Goal: Transaction & Acquisition: Obtain resource

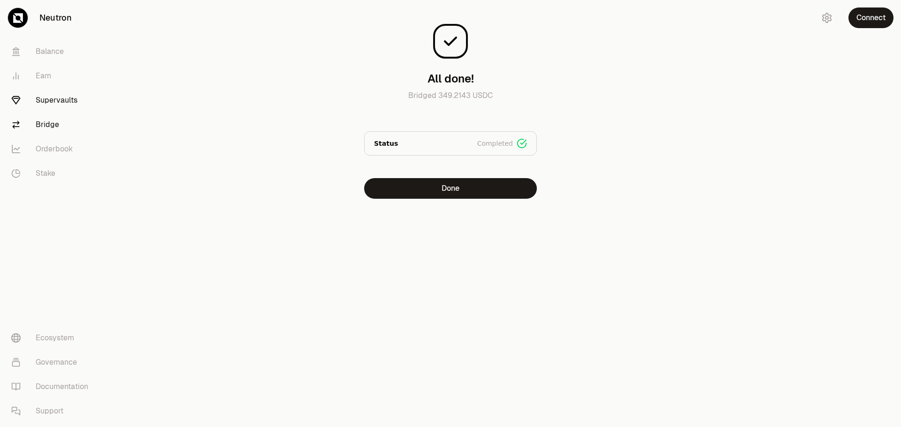
drag, startPoint x: 0, startPoint y: 0, endPoint x: 52, endPoint y: 101, distance: 113.5
click at [52, 101] on link "Supervaults" at bounding box center [53, 100] width 98 height 24
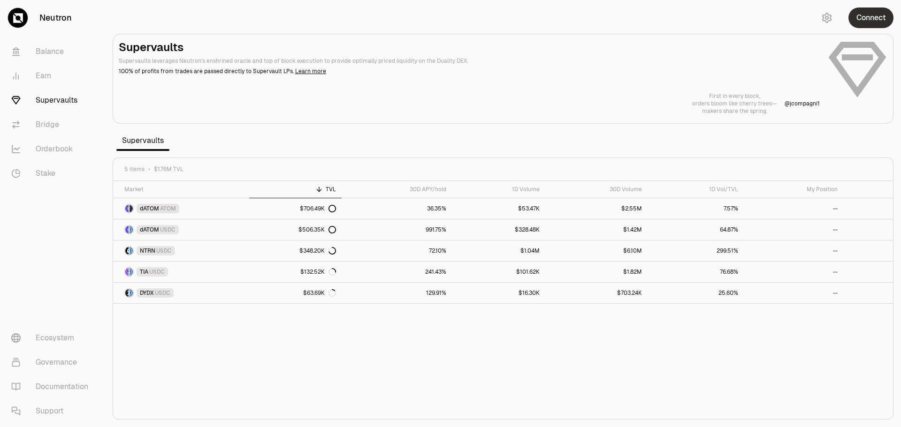
click at [877, 20] on button "Connect" at bounding box center [870, 18] width 45 height 21
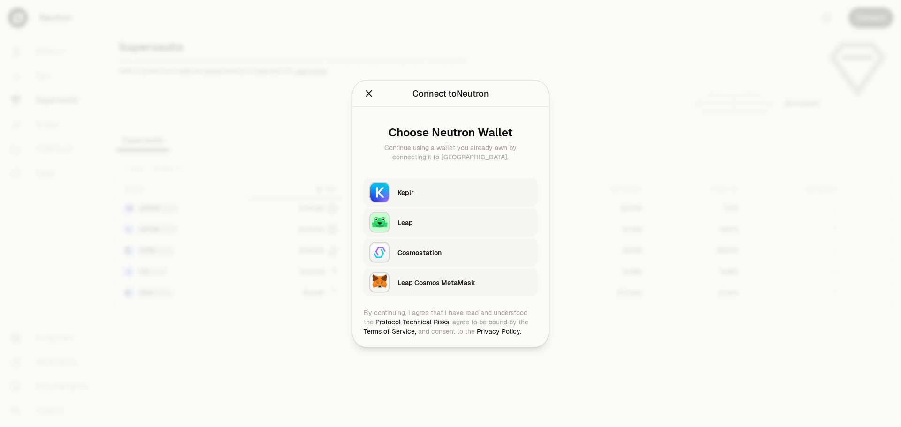
click at [432, 194] on div "Keplr" at bounding box center [464, 192] width 134 height 9
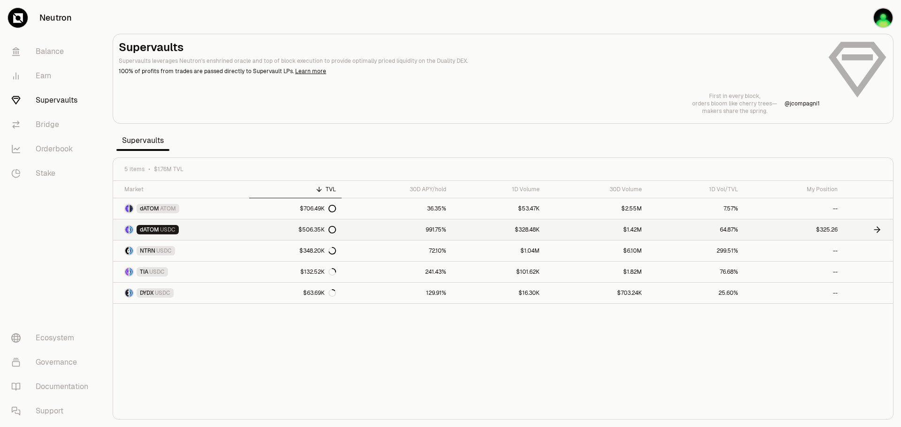
click at [371, 227] on link "991.75%" at bounding box center [397, 230] width 110 height 21
click at [413, 226] on link "991.75%" at bounding box center [397, 230] width 110 height 21
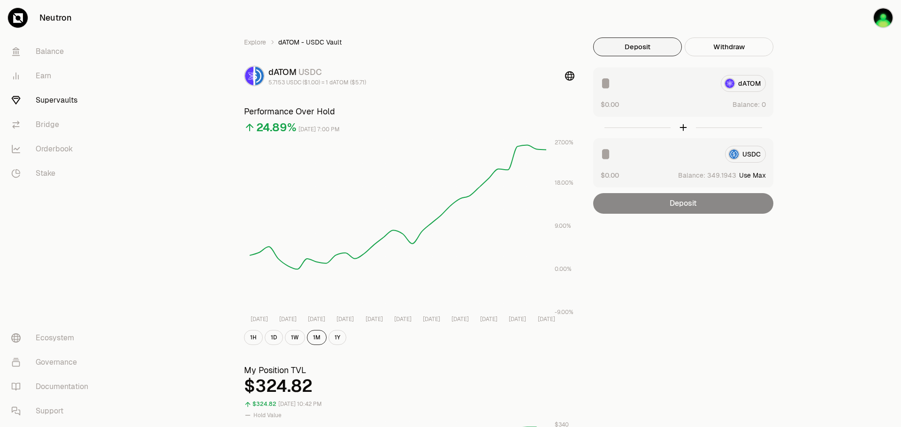
click at [747, 175] on button "Use Max" at bounding box center [752, 175] width 27 height 9
type input "**********"
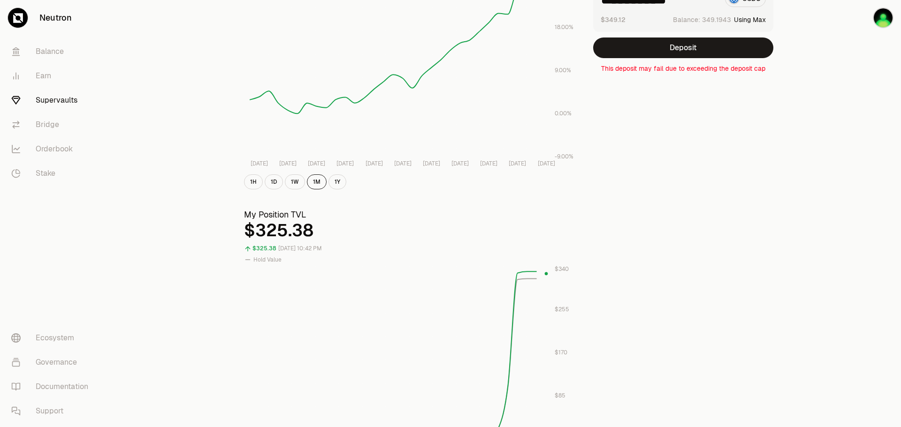
scroll to position [235, 0]
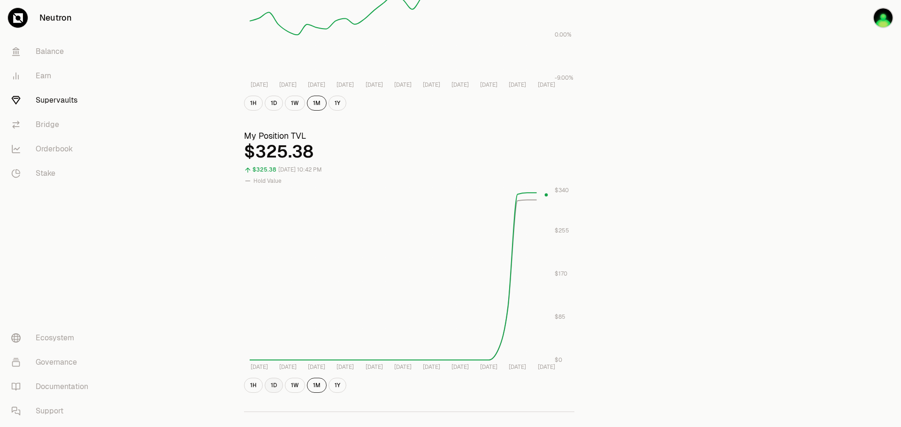
click at [279, 385] on button "1D" at bounding box center [274, 385] width 18 height 15
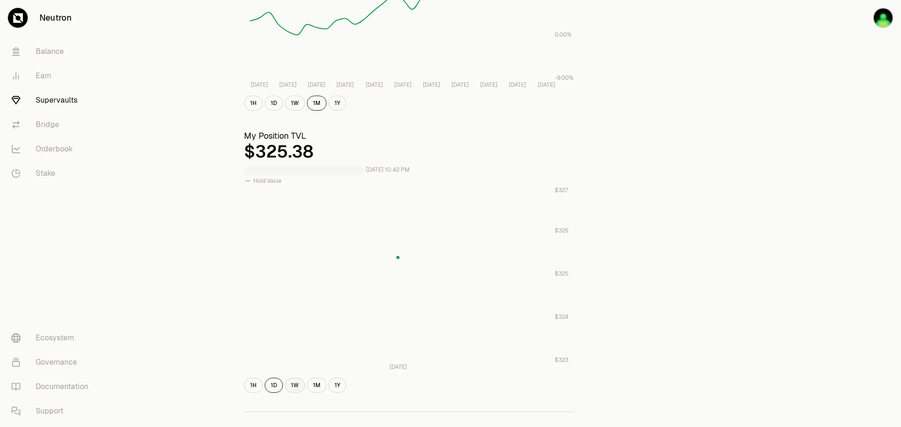
click at [297, 385] on button "1W" at bounding box center [295, 385] width 20 height 15
click at [310, 389] on button "1M" at bounding box center [317, 385] width 20 height 15
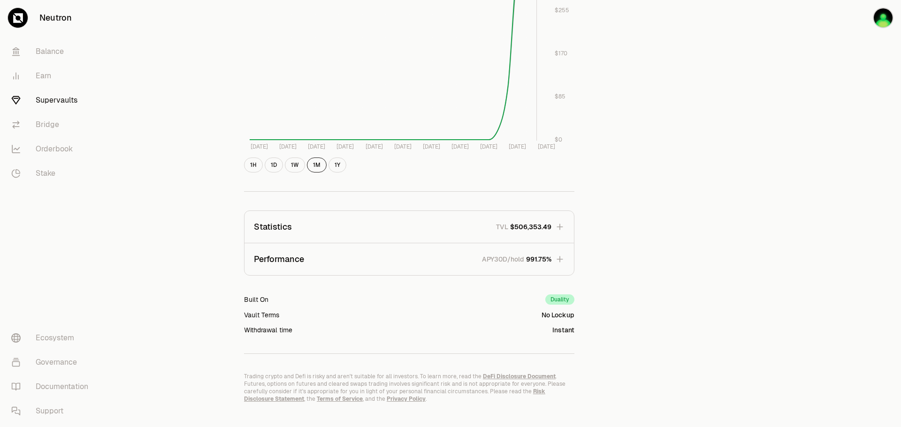
scroll to position [468, 0]
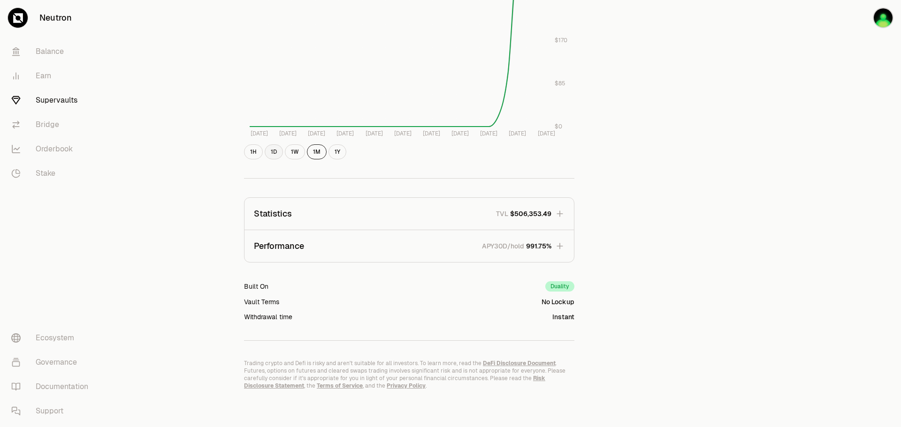
click at [274, 152] on button "1D" at bounding box center [274, 152] width 18 height 15
click at [297, 148] on button "1W" at bounding box center [295, 152] width 20 height 15
click at [48, 99] on link "Supervaults" at bounding box center [53, 100] width 98 height 24
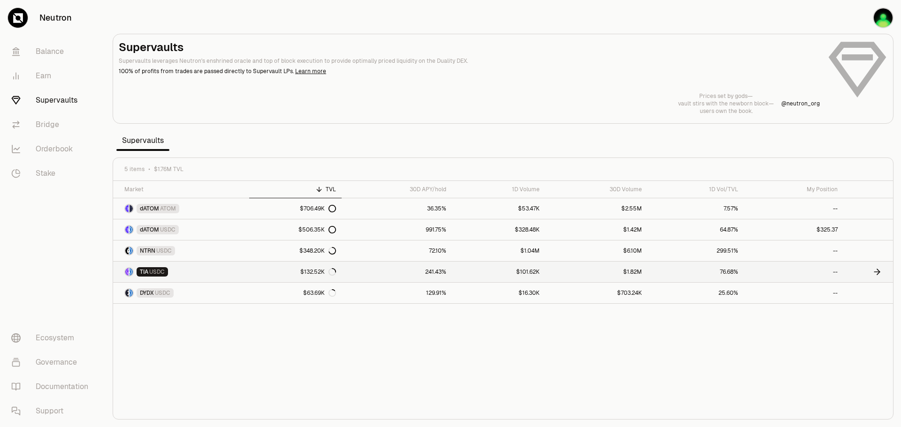
click at [415, 269] on link "241.43%" at bounding box center [397, 272] width 110 height 21
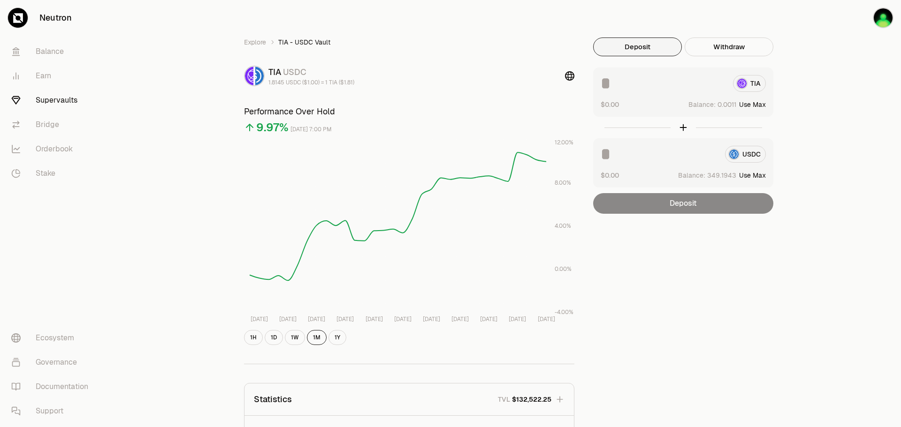
click at [754, 177] on button "Use Max" at bounding box center [752, 175] width 27 height 9
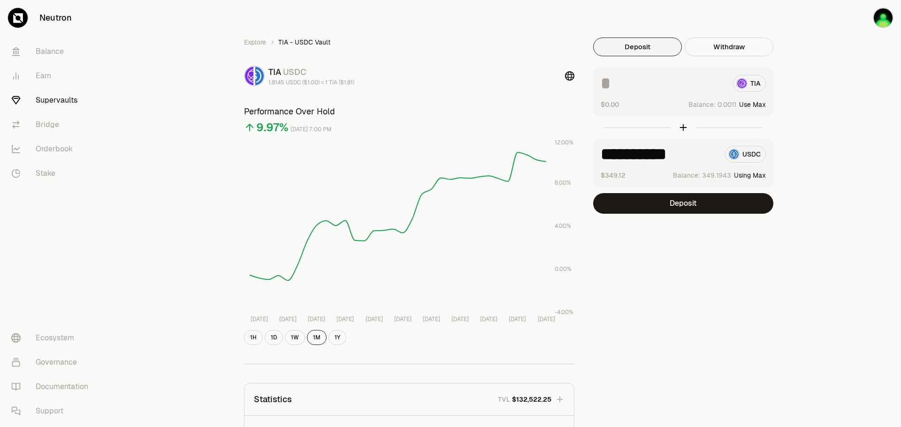
type input "**********"
click at [717, 206] on button "Deposit" at bounding box center [683, 203] width 180 height 21
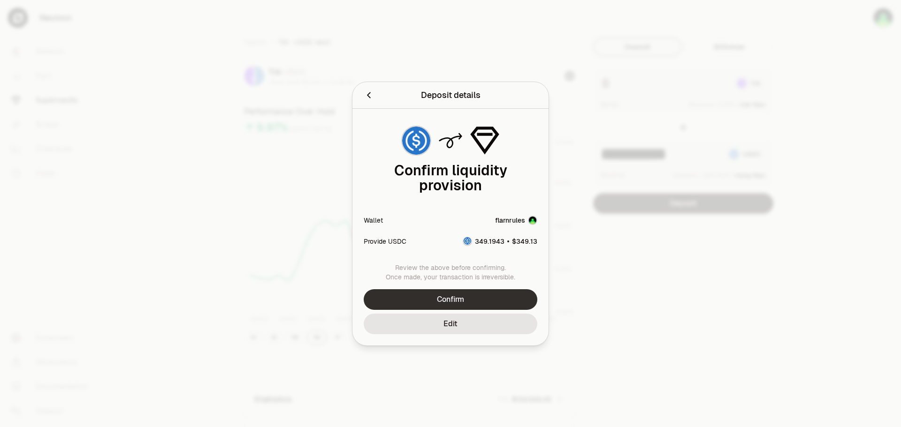
click at [510, 293] on button "Confirm" at bounding box center [451, 300] width 174 height 21
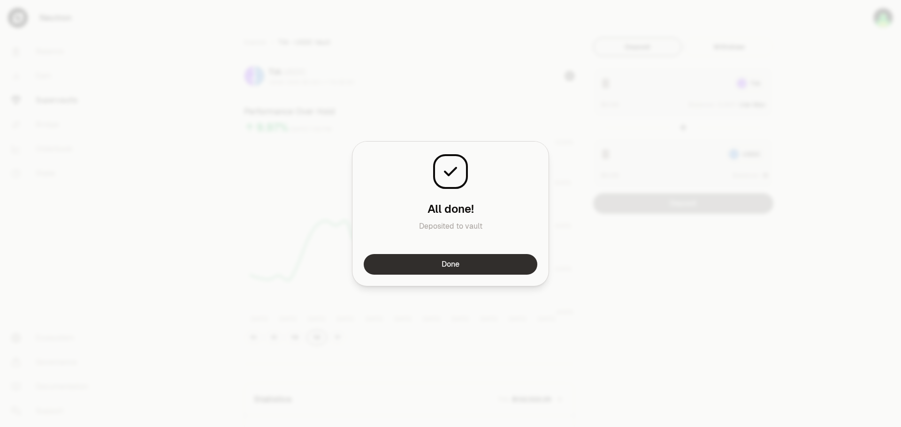
click at [529, 268] on button "Done" at bounding box center [451, 264] width 174 height 21
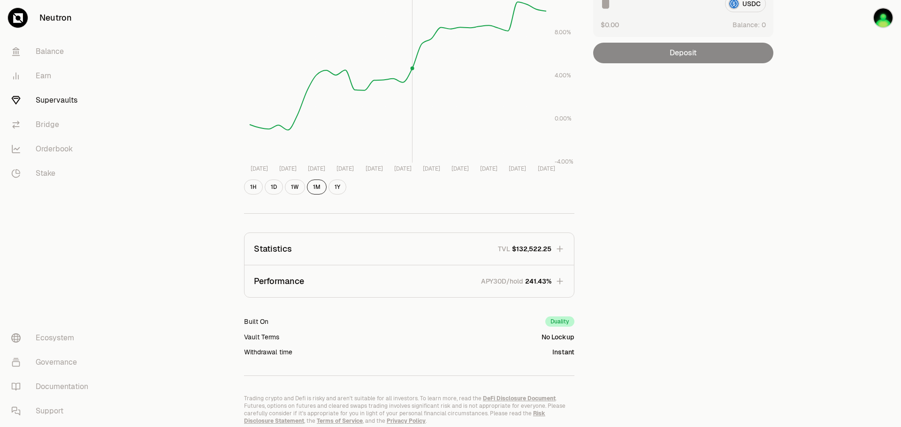
scroll to position [186, 0]
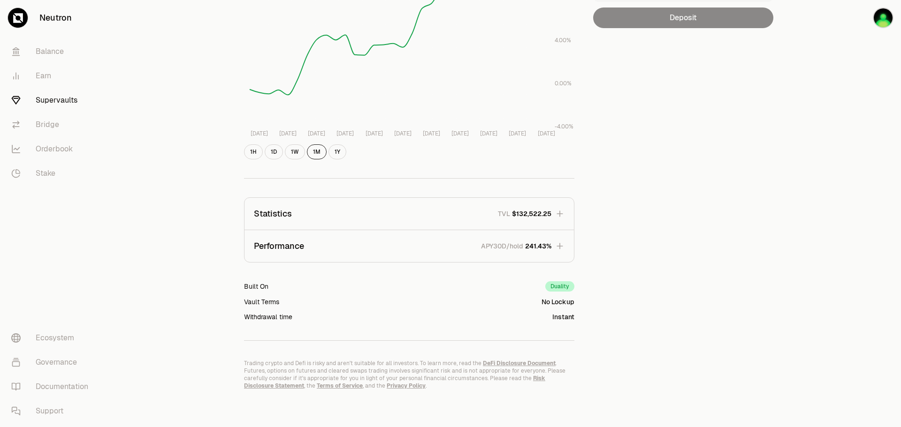
click at [560, 213] on icon "button" at bounding box center [560, 214] width 6 height 6
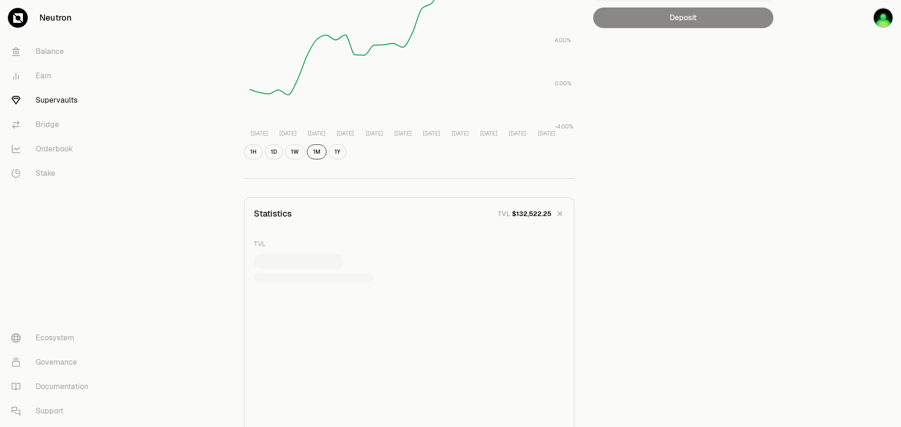
click at [560, 213] on icon "button" at bounding box center [559, 213] width 13 height 13
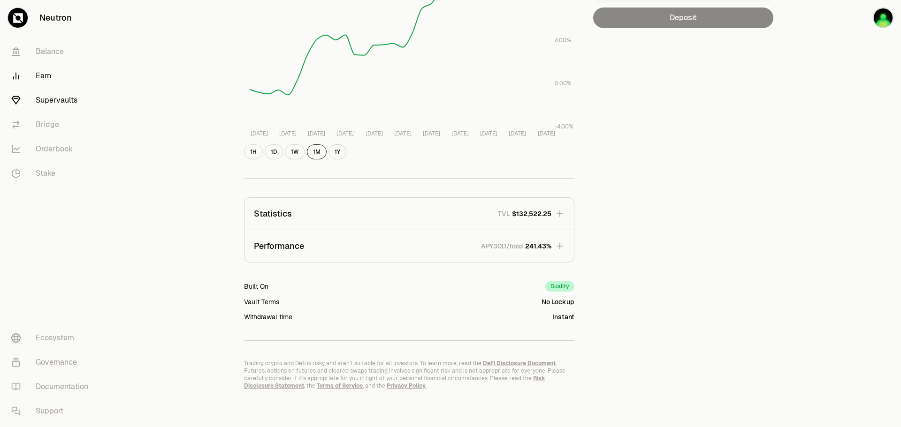
click at [52, 72] on link "Earn" at bounding box center [53, 76] width 98 height 24
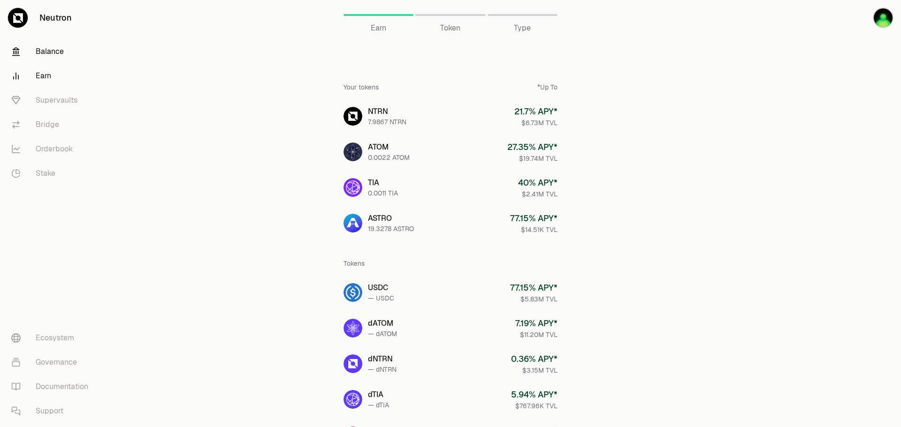
click at [61, 56] on link "Balance" at bounding box center [53, 51] width 98 height 24
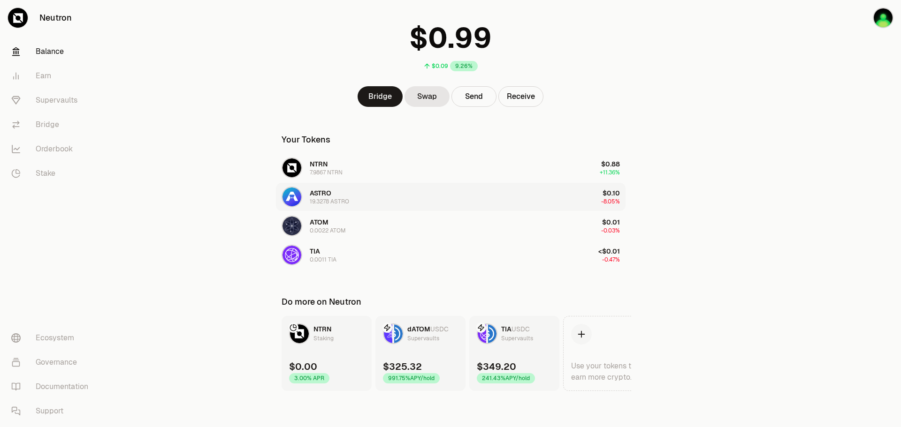
scroll to position [54, 0]
